Goal: Task Accomplishment & Management: Use online tool/utility

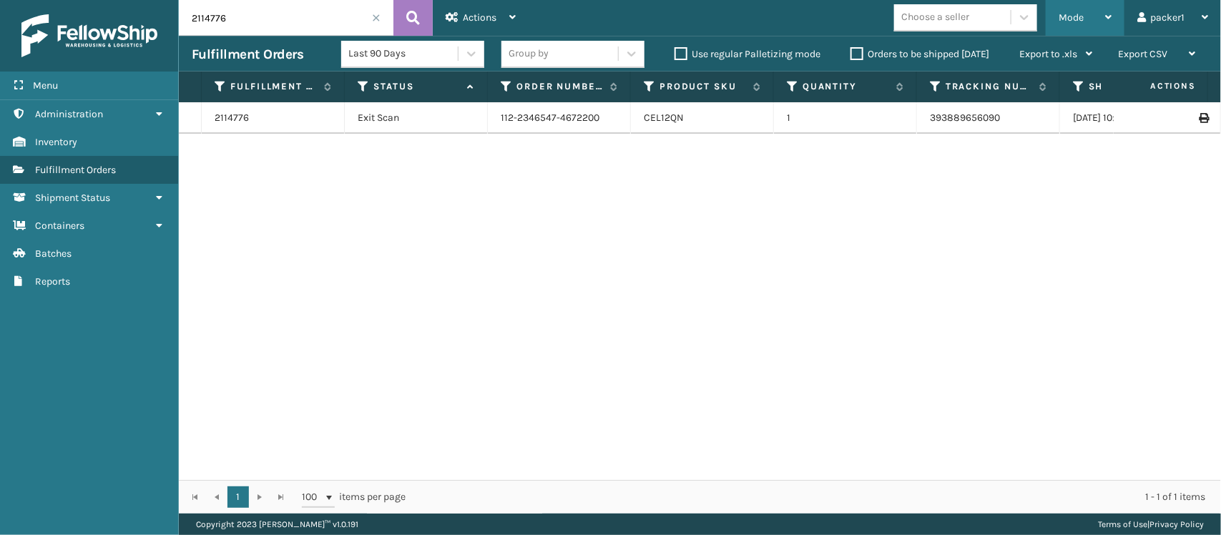
click at [1056, 29] on div "Mode Regular Mode Picking Mode Labeling Mode Exit Scan Mode" at bounding box center [1084, 18] width 79 height 36
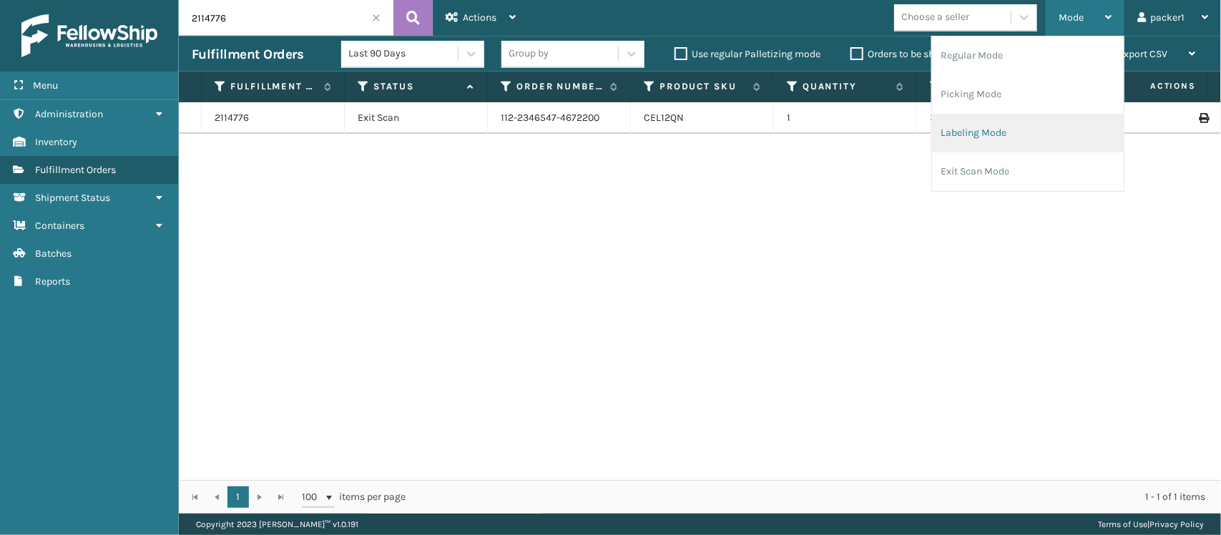
click at [978, 122] on li "Labeling Mode" at bounding box center [1028, 133] width 192 height 39
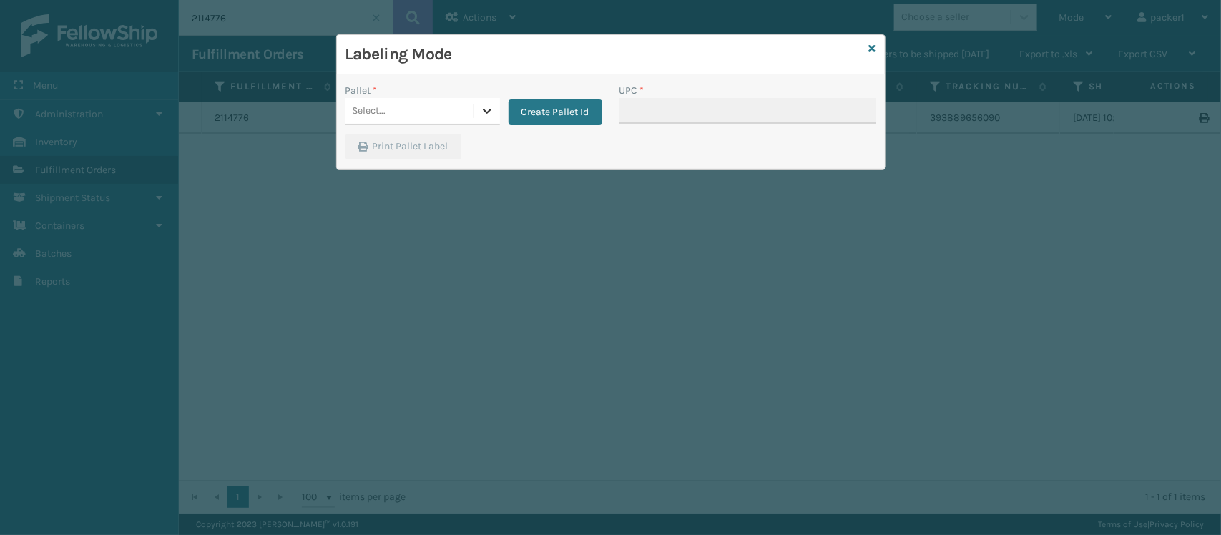
click at [480, 109] on icon at bounding box center [487, 111] width 14 height 14
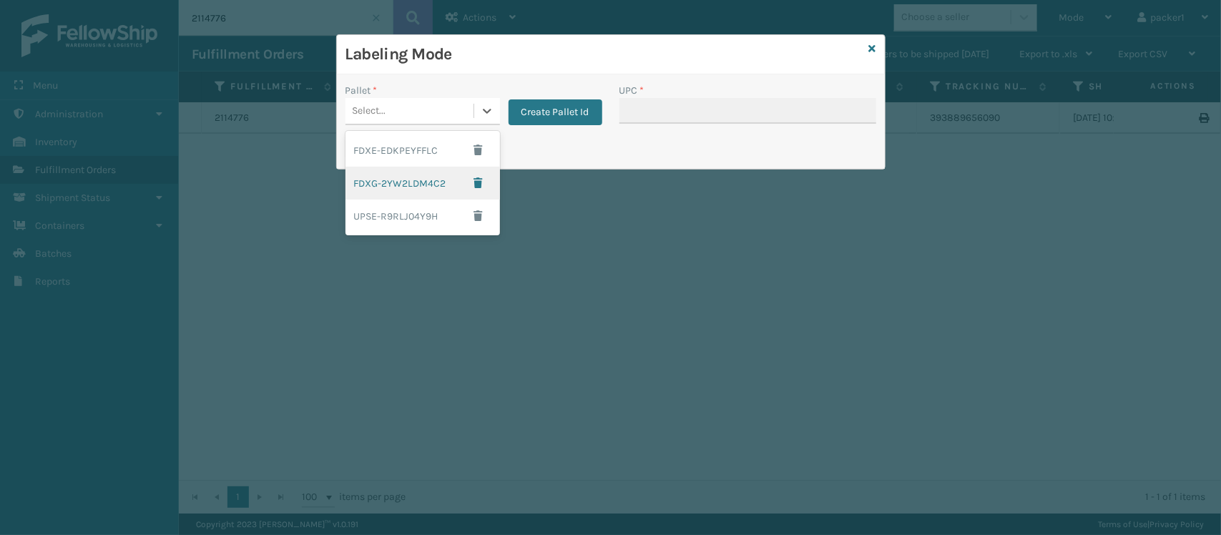
click at [412, 179] on div "FDXG-2YW2LDM4C2" at bounding box center [422, 183] width 154 height 33
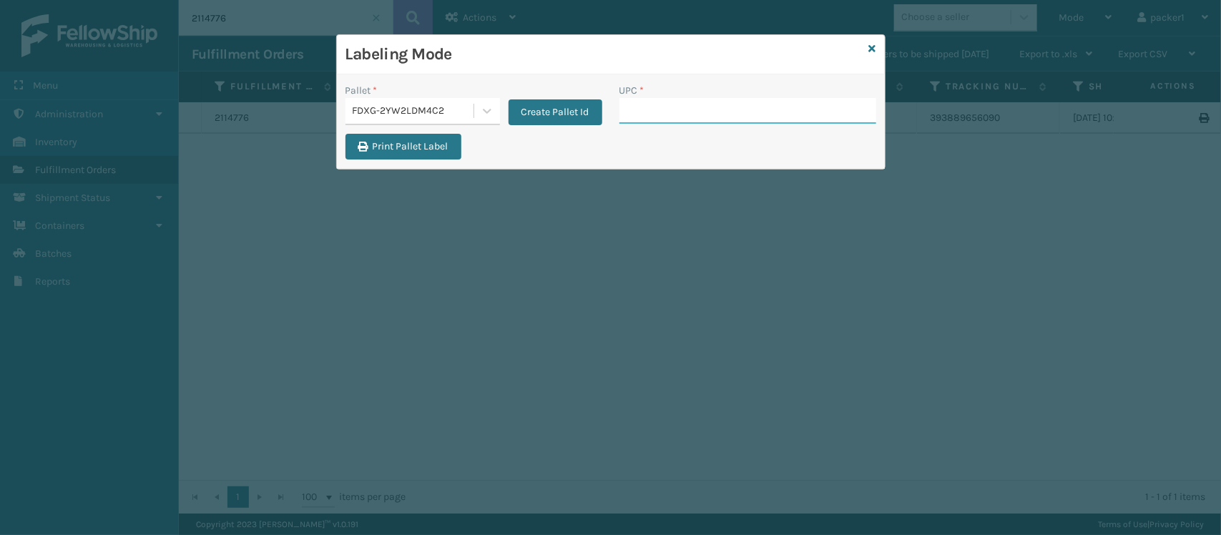
click at [639, 114] on input "UPC *" at bounding box center [747, 111] width 257 height 26
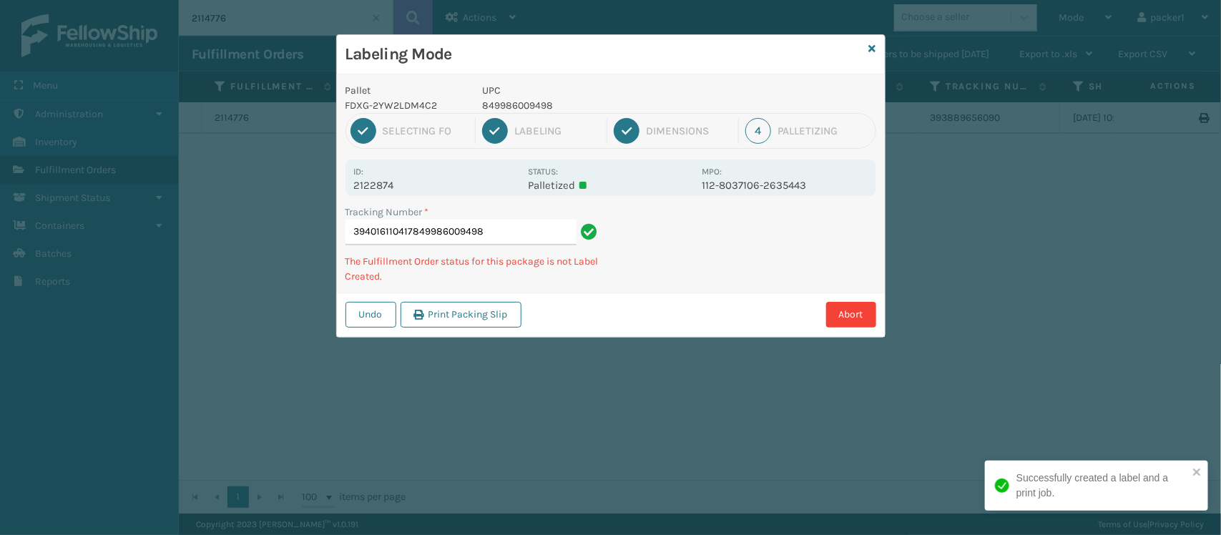
type input "394016110417849986009498"
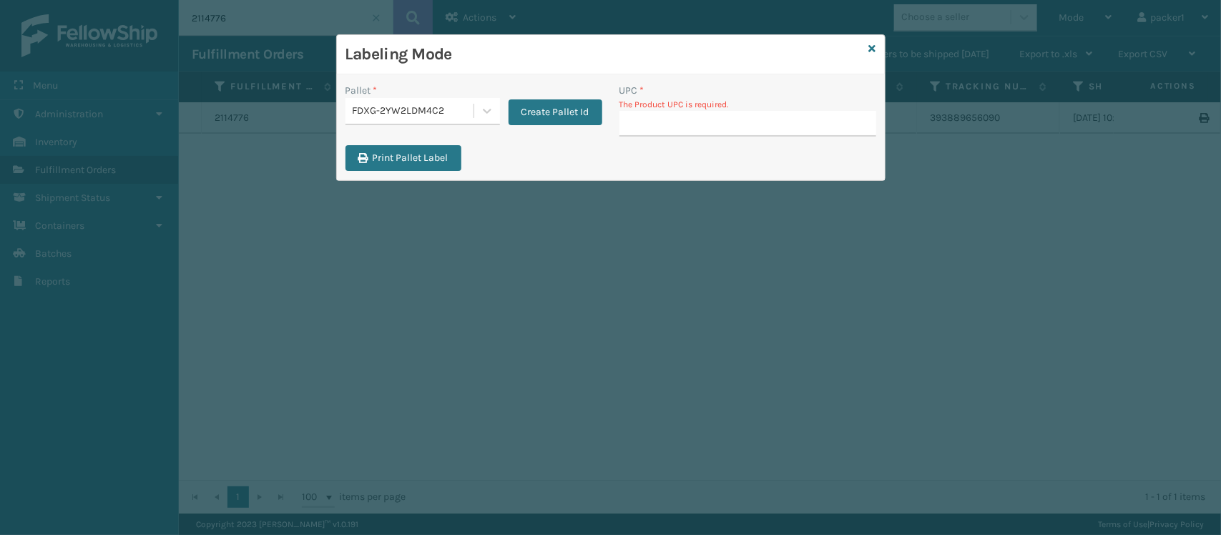
click at [639, 114] on input "UPC *" at bounding box center [747, 124] width 257 height 26
drag, startPoint x: 639, startPoint y: 114, endPoint x: 626, endPoint y: 120, distance: 13.4
click at [626, 120] on input "UPC *" at bounding box center [747, 124] width 257 height 26
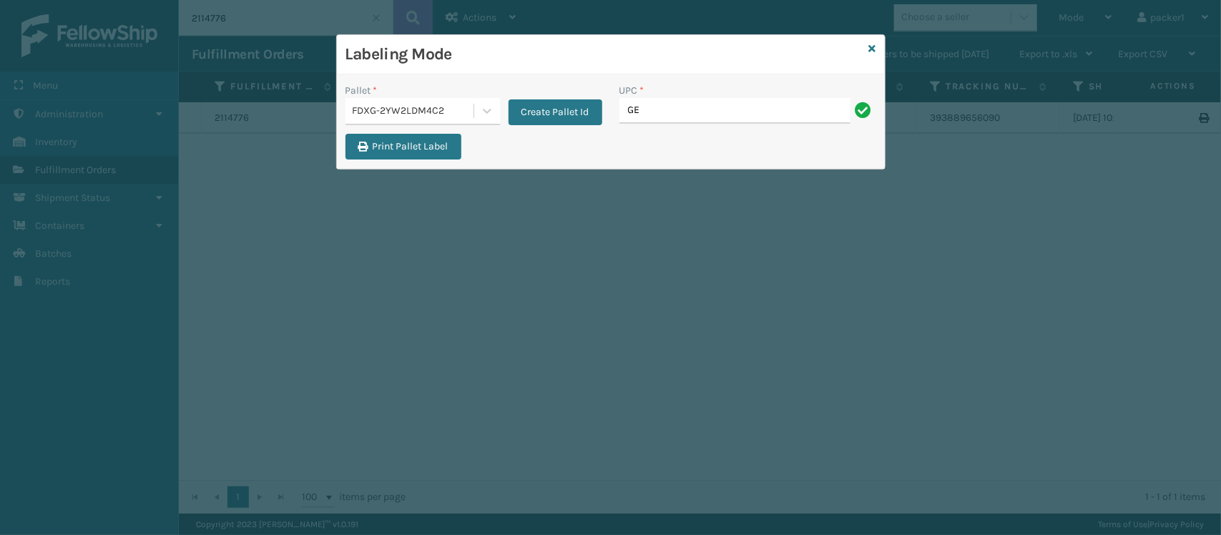
type input "G"
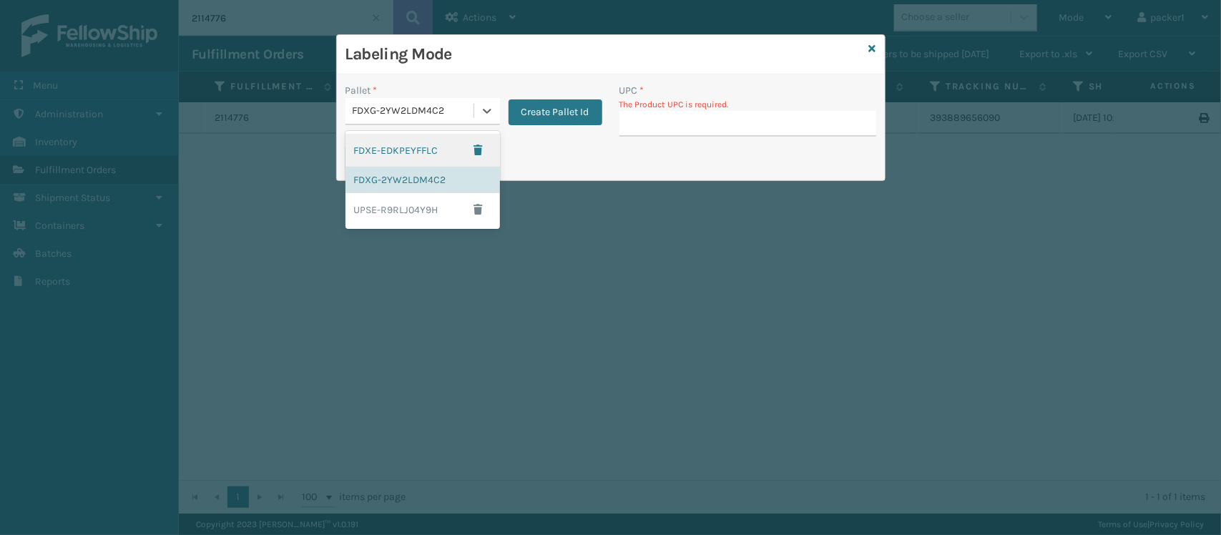
click at [465, 100] on div "FDXG-2YW2LDM4C2" at bounding box center [409, 111] width 128 height 24
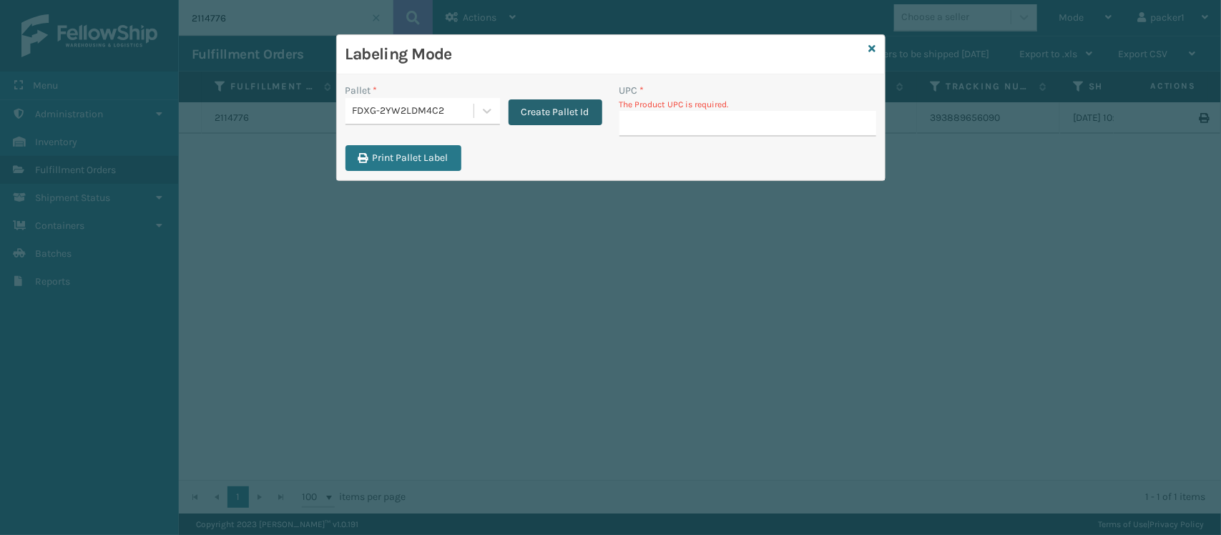
click at [549, 111] on button "Create Pallet Id" at bounding box center [555, 112] width 94 height 26
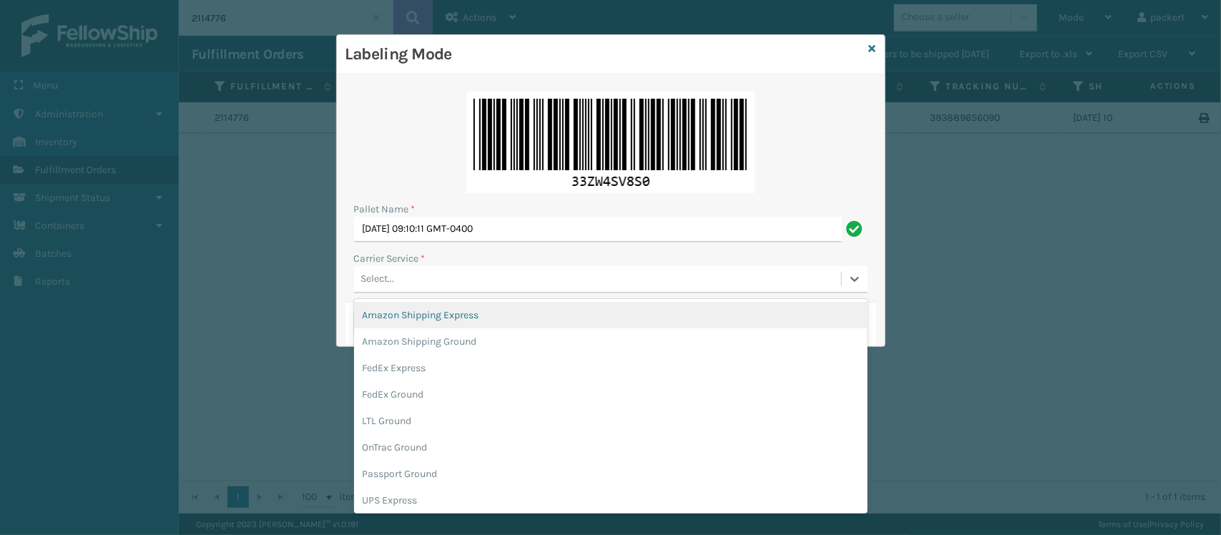
click at [620, 277] on div "Select..." at bounding box center [597, 279] width 487 height 24
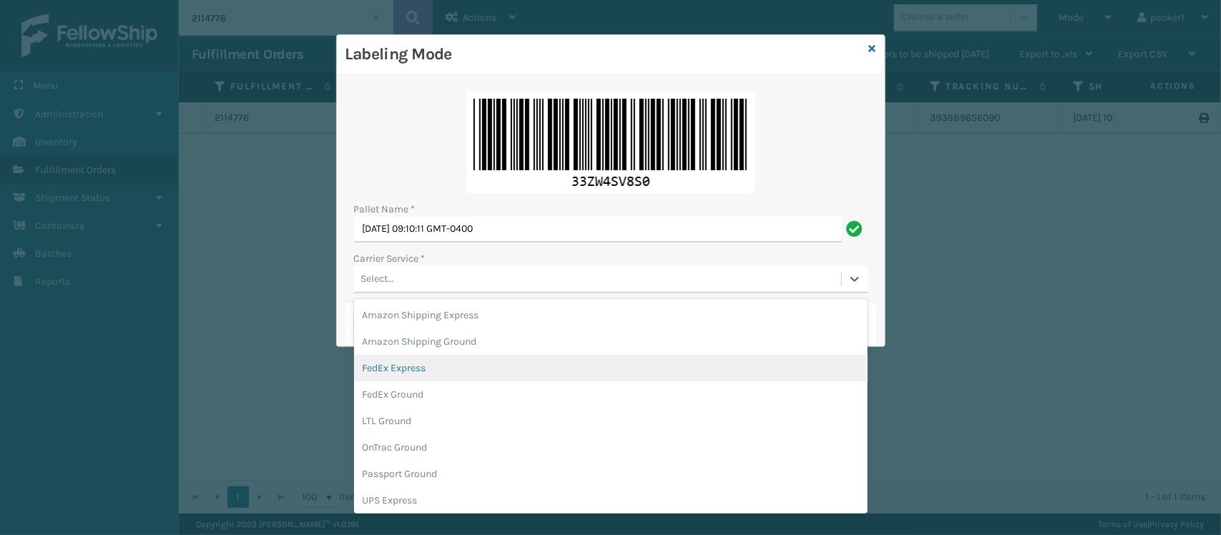
scroll to position [81, 0]
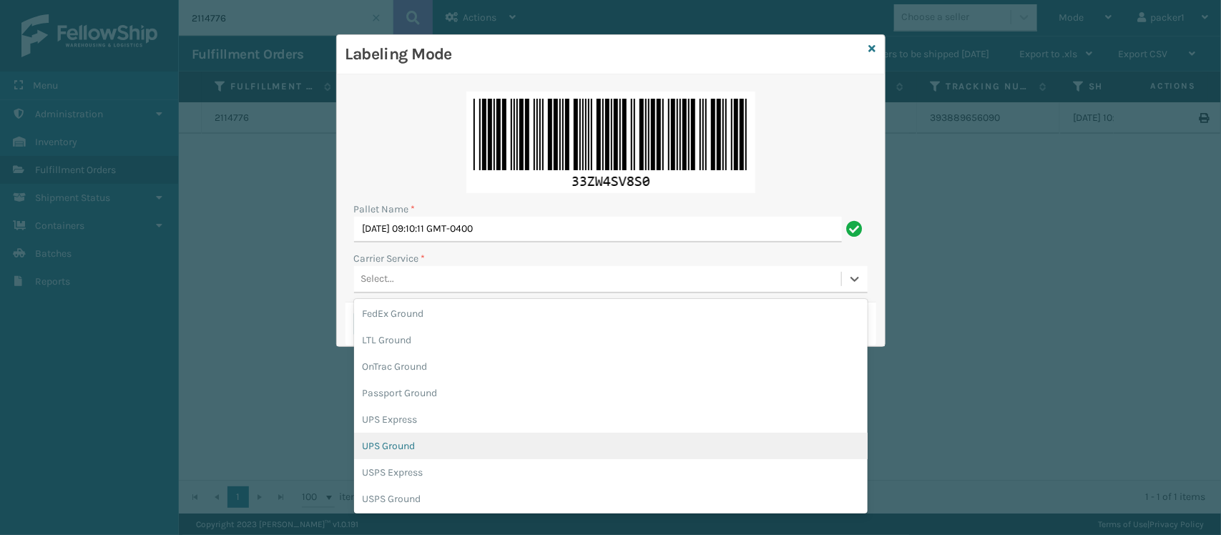
click at [466, 438] on div "UPS Ground" at bounding box center [610, 446] width 513 height 26
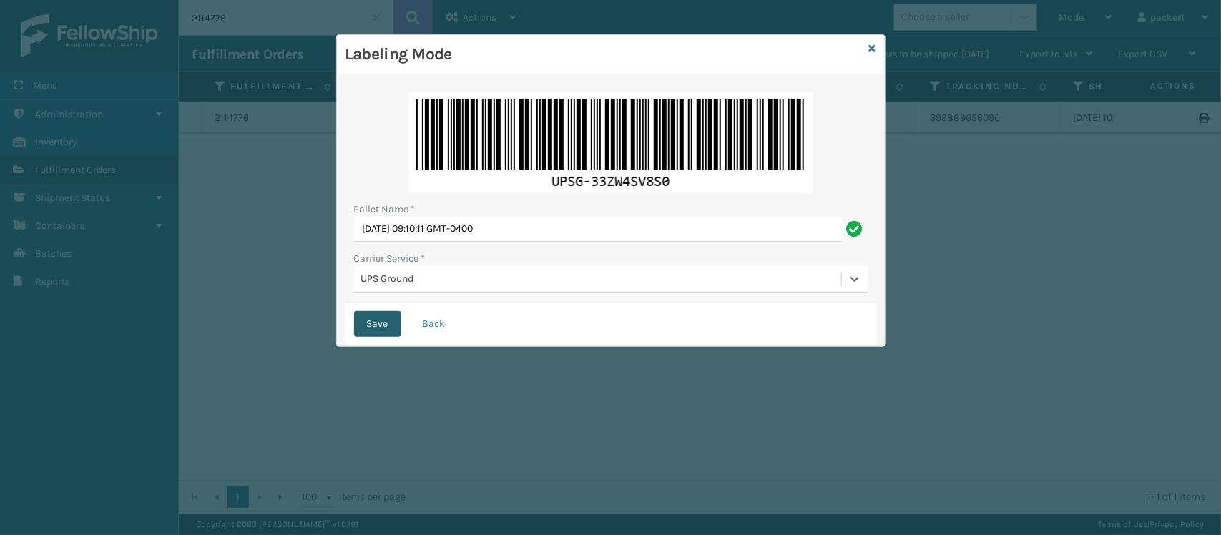
click at [383, 312] on button "Save" at bounding box center [377, 324] width 47 height 26
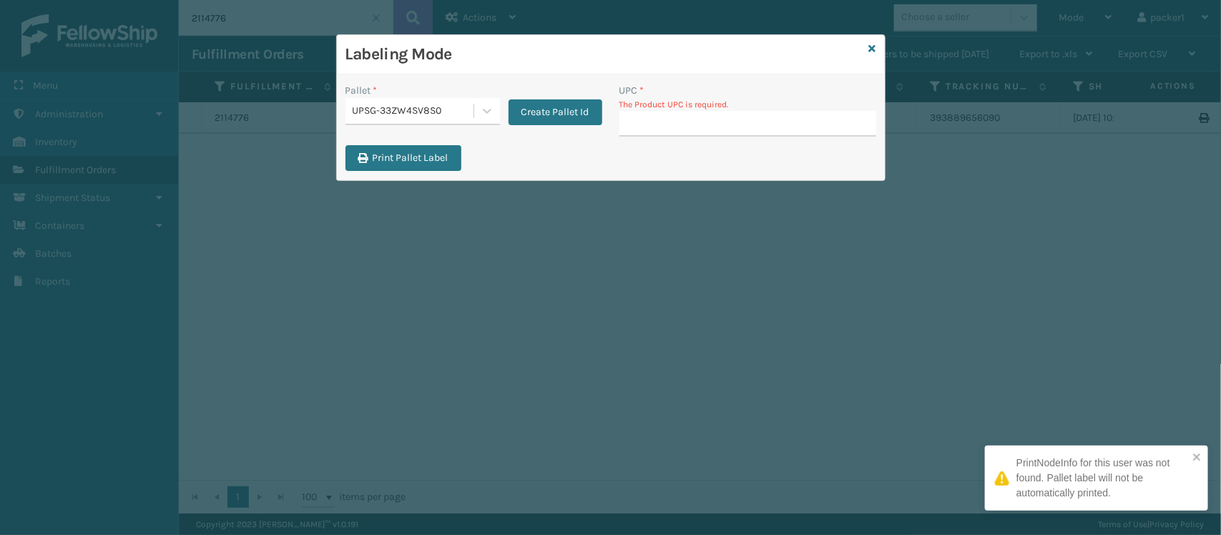
click at [753, 106] on p "The Product UPC is required." at bounding box center [747, 104] width 257 height 13
click at [751, 119] on input "UPC *" at bounding box center [747, 124] width 257 height 26
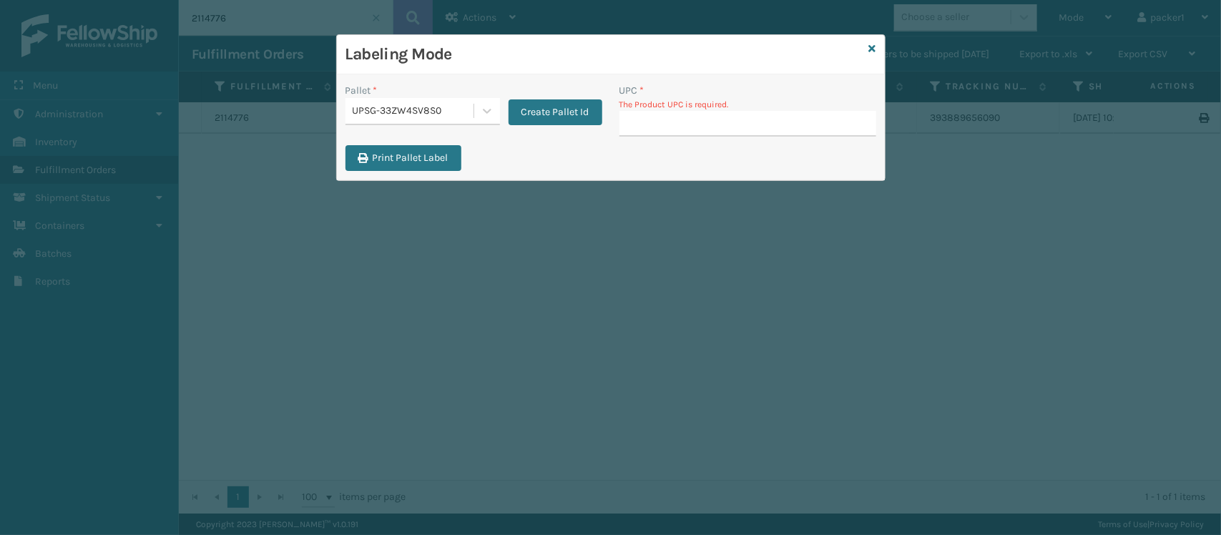
click at [755, 124] on input "UPC *" at bounding box center [747, 124] width 257 height 26
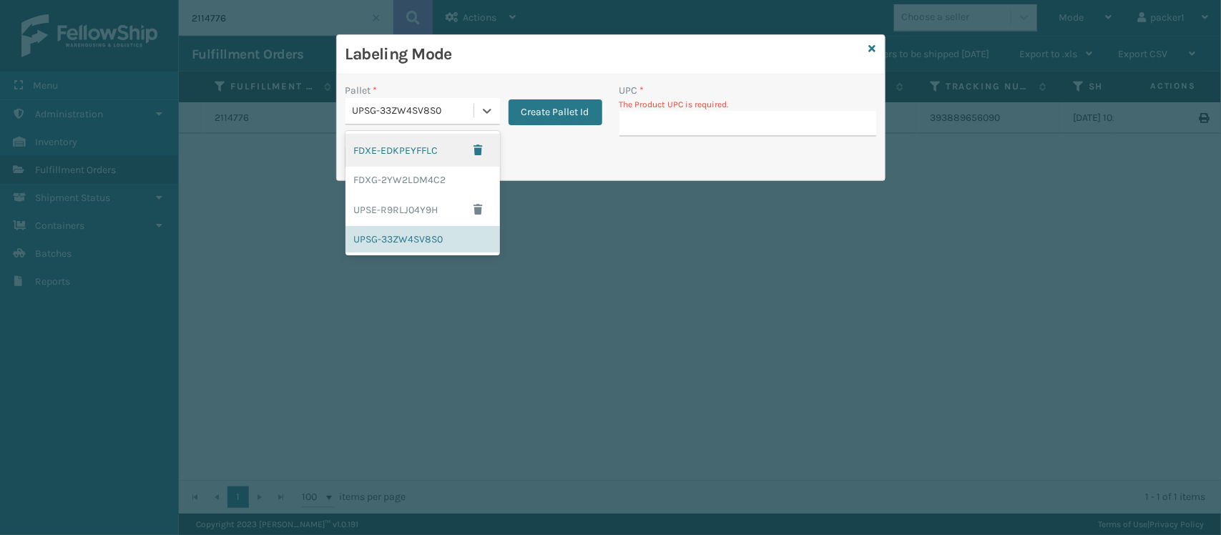
click at [410, 119] on div "UPSG-33ZW4SV8S0" at bounding box center [414, 111] width 122 height 15
click at [404, 179] on div "FDXG-2YW2LDM4C2" at bounding box center [422, 180] width 154 height 26
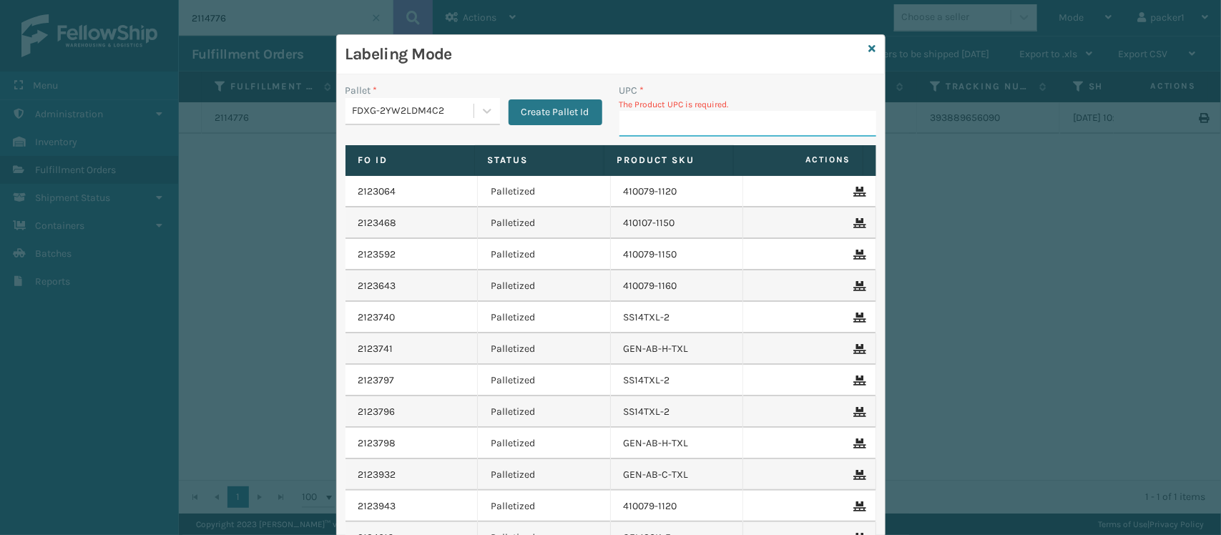
click at [666, 123] on input "UPC *" at bounding box center [747, 124] width 257 height 26
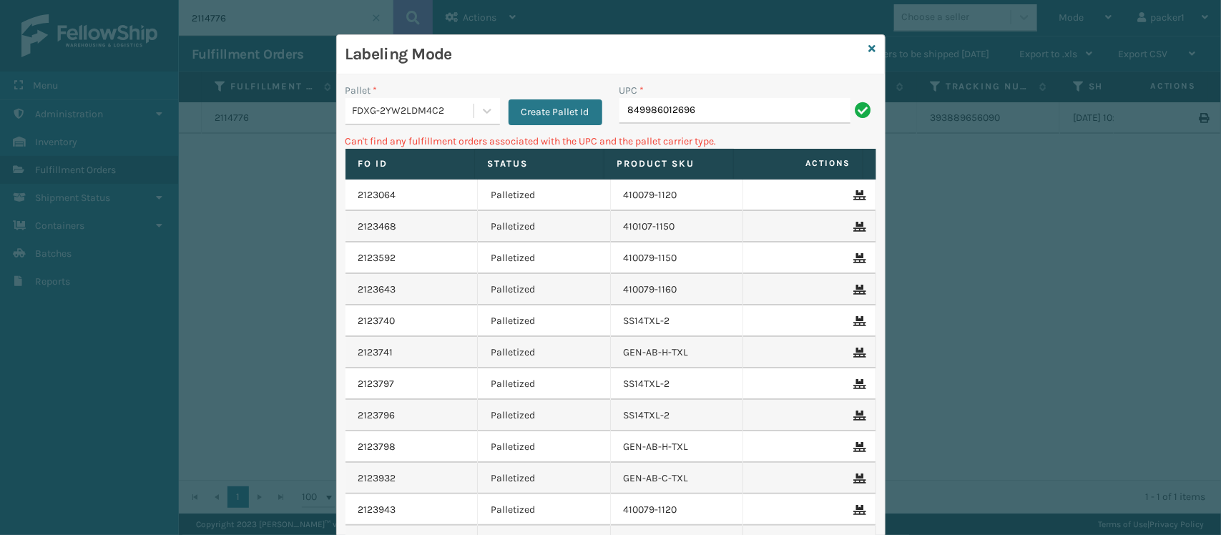
click at [415, 117] on div "FDXG-2YW2LDM4C2" at bounding box center [414, 111] width 122 height 15
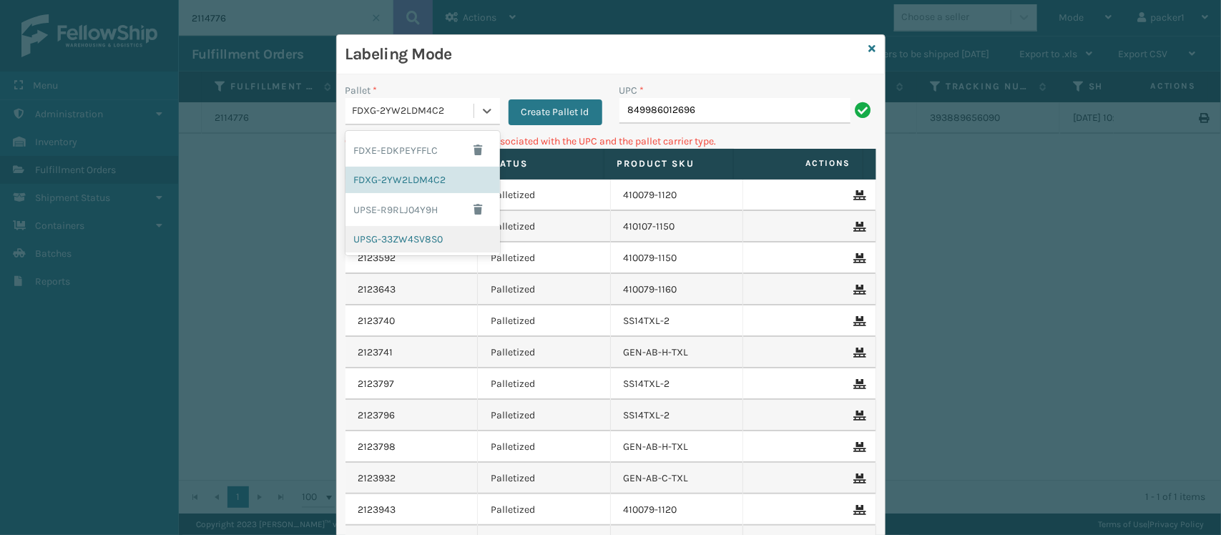
click at [434, 247] on div "UPSG-33ZW4SV8S0" at bounding box center [422, 239] width 154 height 26
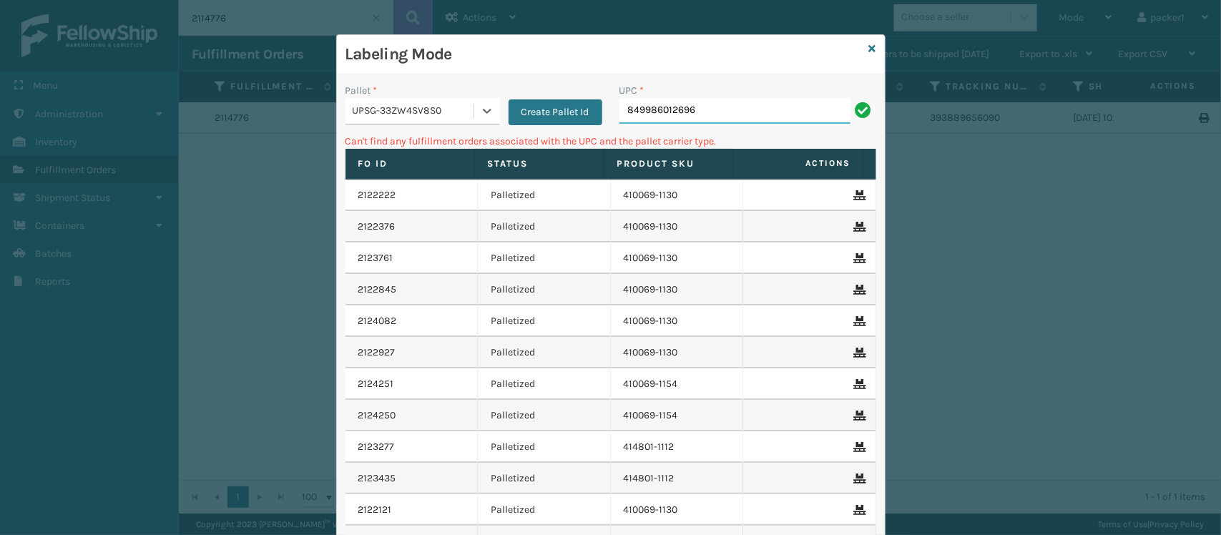
click at [762, 118] on input "849986012696" at bounding box center [734, 111] width 231 height 26
type input "8"
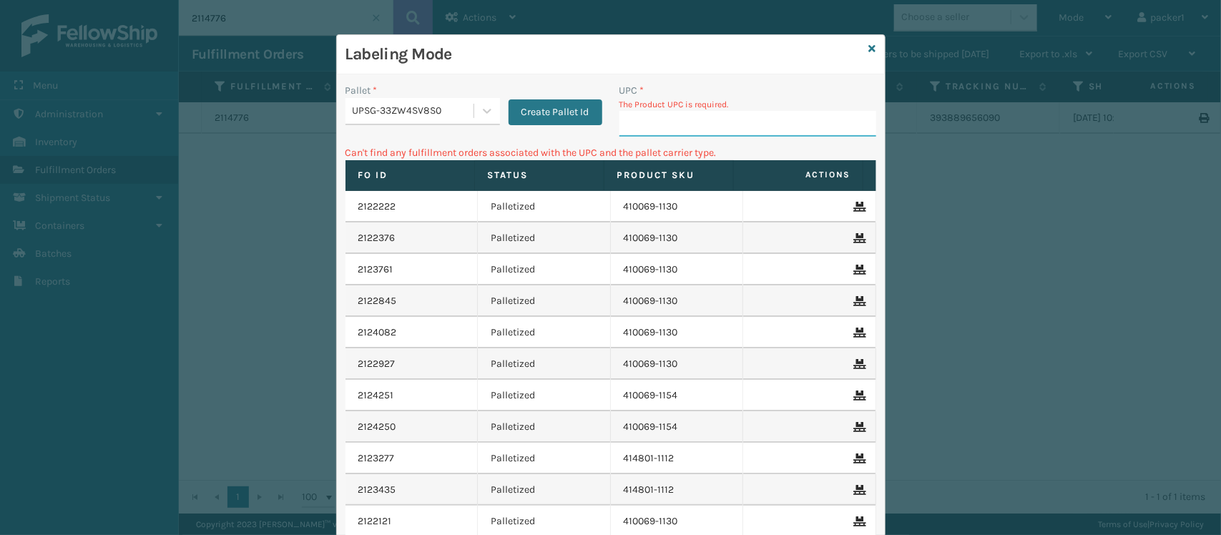
click at [649, 119] on input "UPC *" at bounding box center [747, 124] width 257 height 26
click at [377, 113] on div "UPSG-33ZW4SV8S0" at bounding box center [414, 111] width 122 height 15
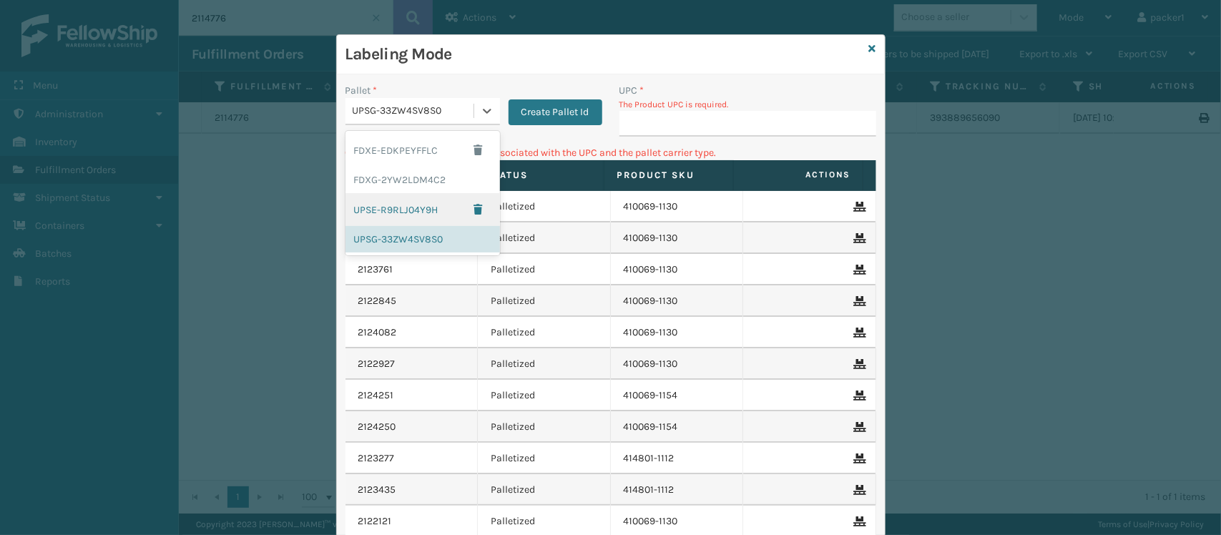
click at [387, 209] on div "UPSE-R9RLJ04Y9H" at bounding box center [422, 209] width 154 height 33
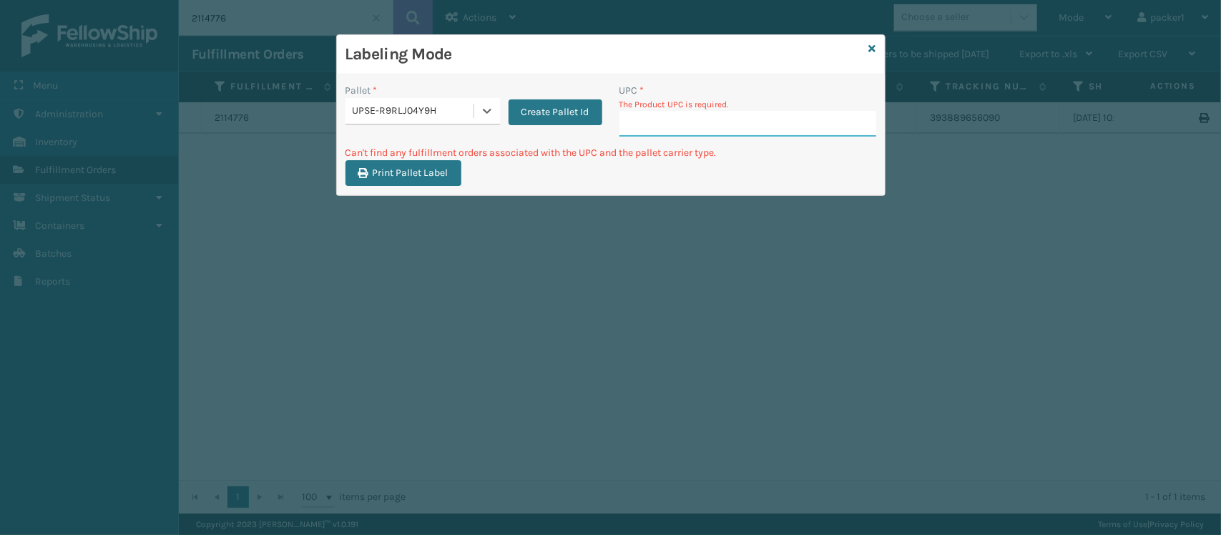
click at [659, 134] on input "UPC *" at bounding box center [747, 124] width 257 height 26
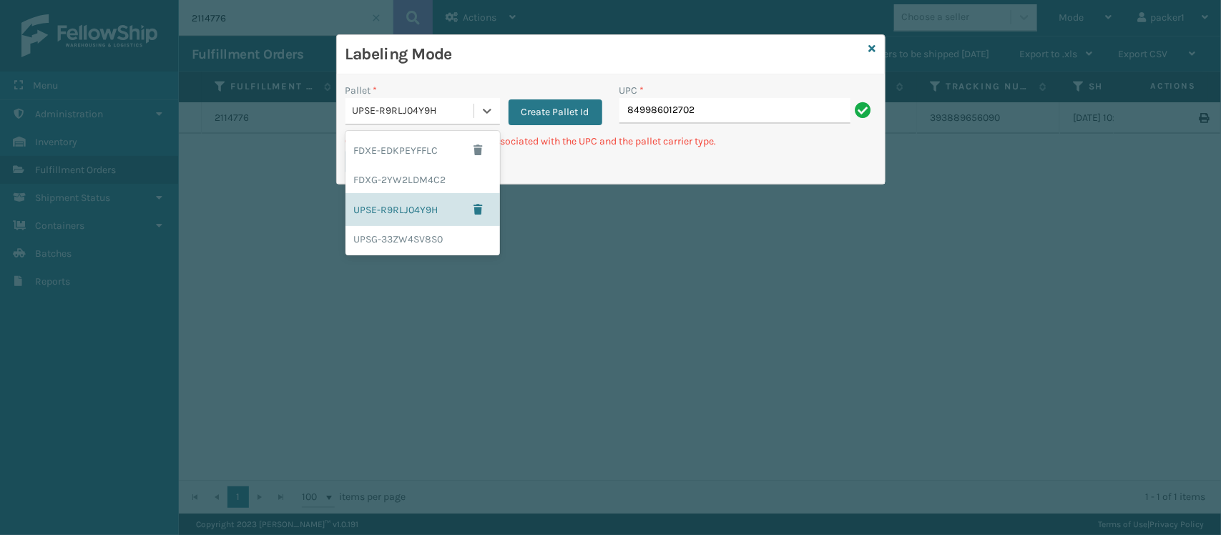
click at [448, 104] on div "UPSE-R9RLJ04Y9H" at bounding box center [414, 111] width 122 height 15
click at [405, 243] on div "UPSG-33ZW4SV8S0" at bounding box center [422, 239] width 154 height 26
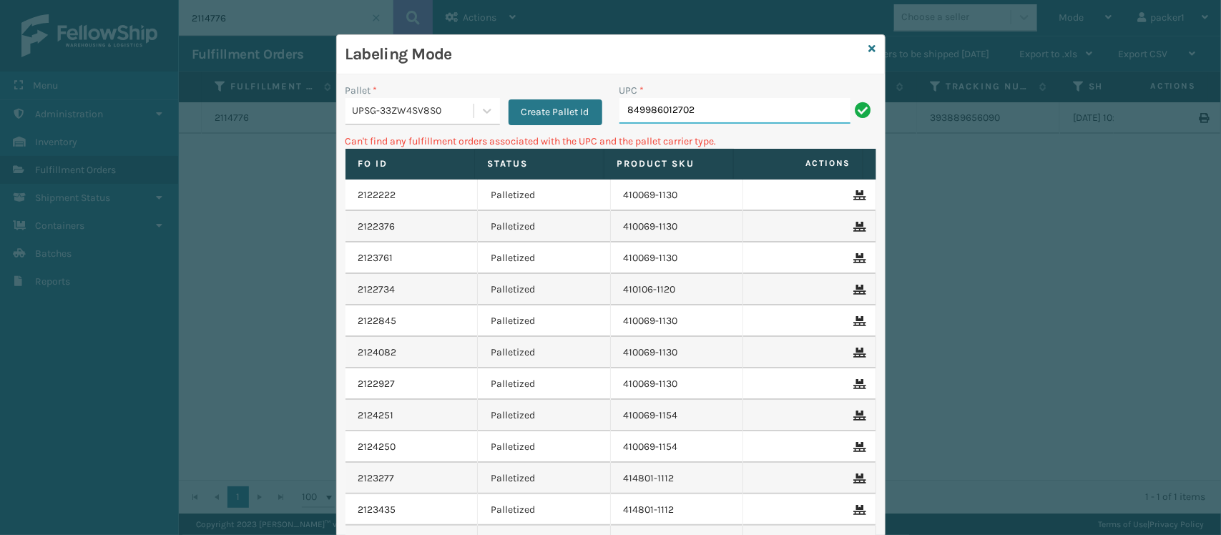
drag, startPoint x: 745, startPoint y: 104, endPoint x: 373, endPoint y: 113, distance: 371.9
click at [373, 113] on div "Pallet * UPSG-33ZW4SV8S0 Create Pallet Id UPC * 849986012702" at bounding box center [611, 108] width 548 height 51
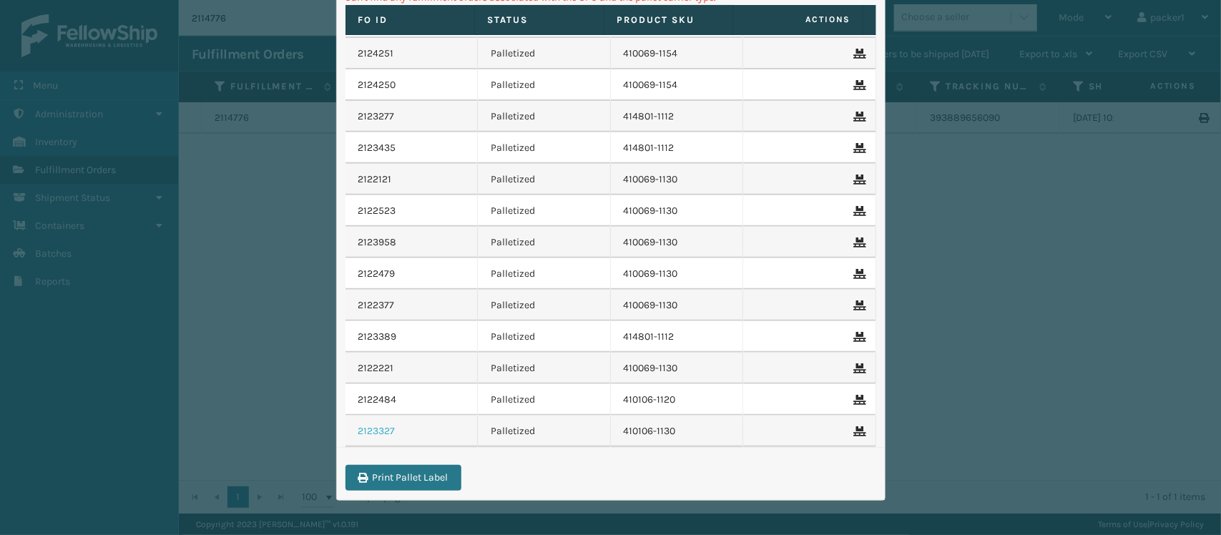
click at [362, 424] on link "2123327" at bounding box center [376, 431] width 37 height 14
